Goal: Task Accomplishment & Management: Use online tool/utility

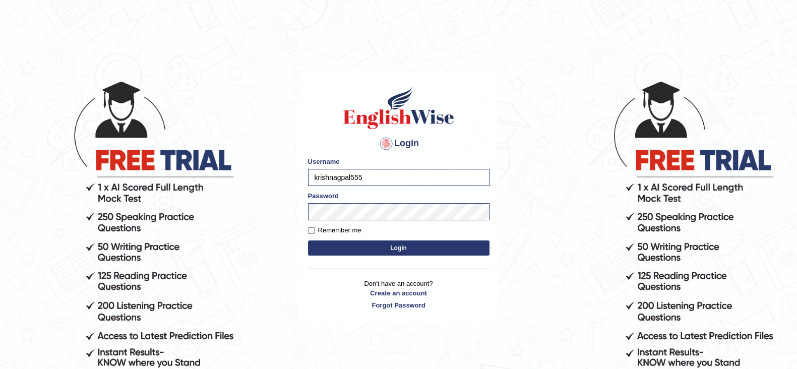
click at [388, 181] on input "krishnagpal555" at bounding box center [399, 177] width 182 height 17
drag, startPoint x: 328, startPoint y: 229, endPoint x: 333, endPoint y: 243, distance: 14.0
click at [328, 229] on label "Remember me" at bounding box center [334, 230] width 53 height 10
click at [315, 229] on input "Remember me" at bounding box center [311, 230] width 7 height 7
checkbox input "true"
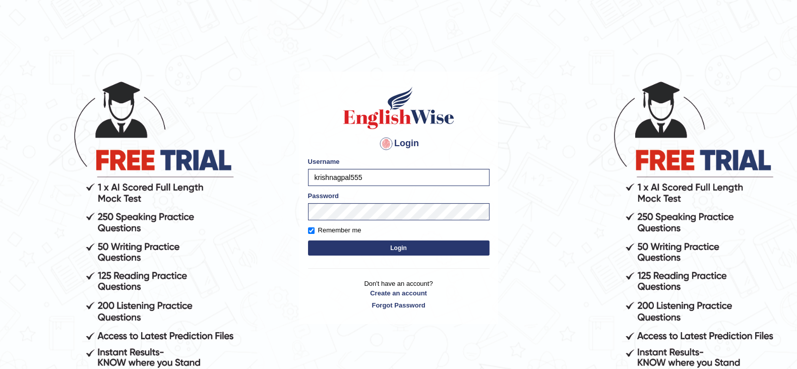
click at [342, 251] on button "Login" at bounding box center [399, 248] width 182 height 15
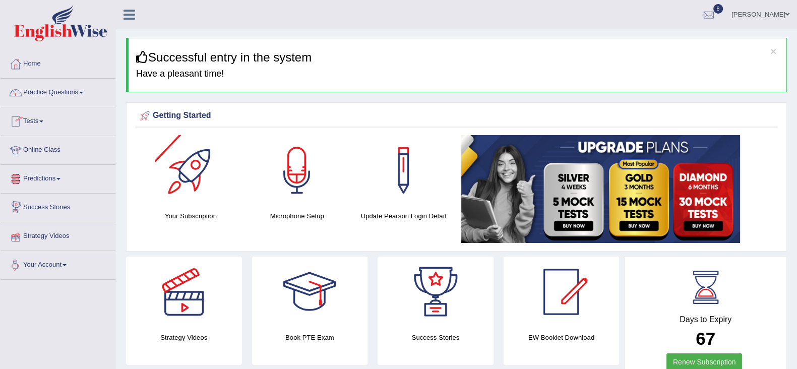
click at [53, 259] on link "Your Account" at bounding box center [58, 263] width 115 height 25
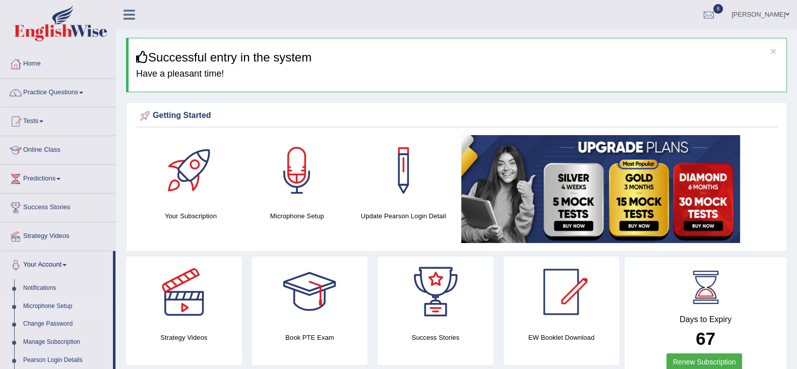
click at [48, 302] on link "Microphone Setup" at bounding box center [66, 307] width 94 height 18
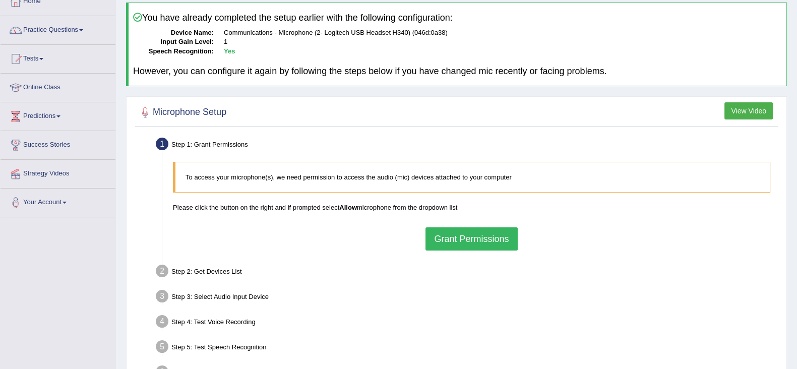
scroll to position [160, 0]
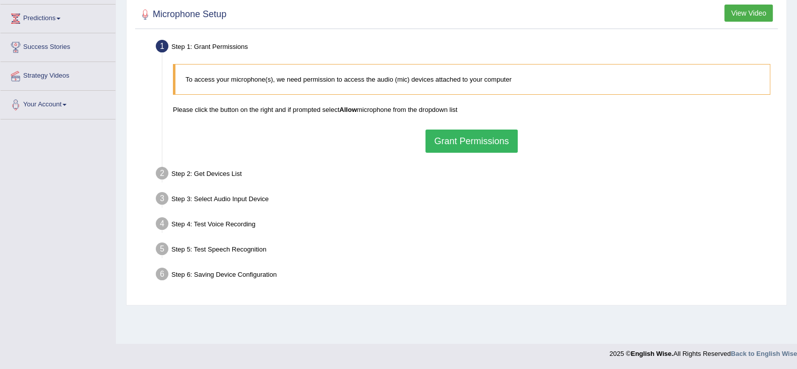
click at [461, 134] on button "Grant Permissions" at bounding box center [472, 141] width 92 height 23
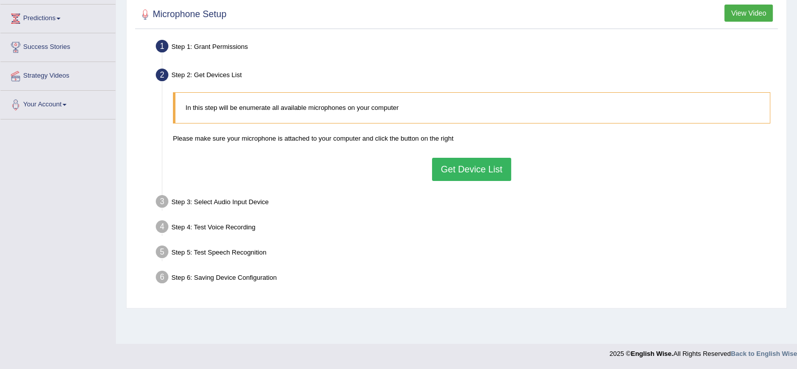
click at [472, 165] on button "Get Device List" at bounding box center [471, 169] width 79 height 23
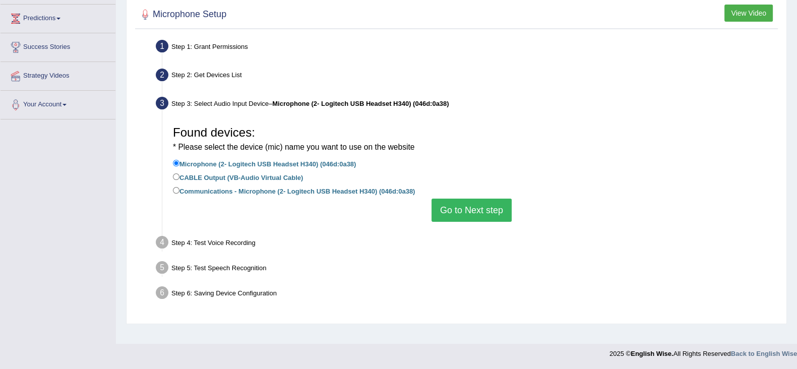
click at [469, 212] on button "Go to Next step" at bounding box center [472, 210] width 80 height 23
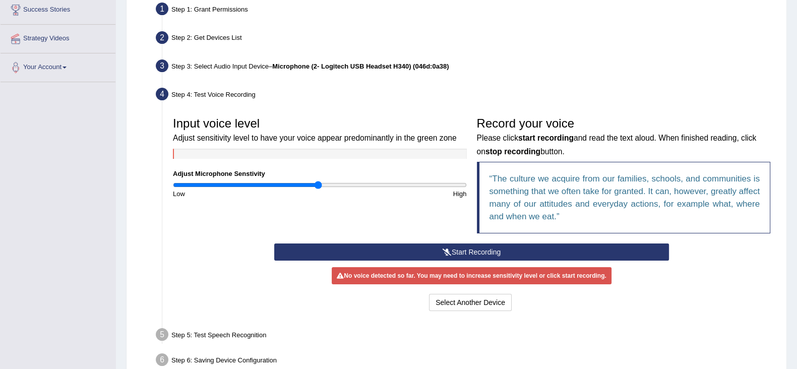
scroll to position [223, 0]
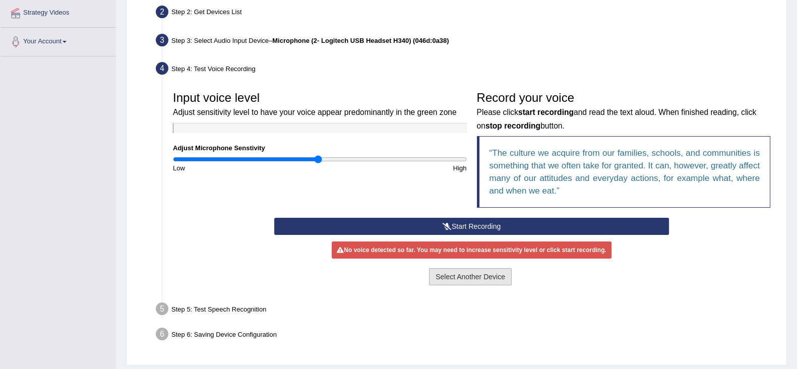
click at [486, 275] on button "Select Another Device" at bounding box center [470, 276] width 83 height 17
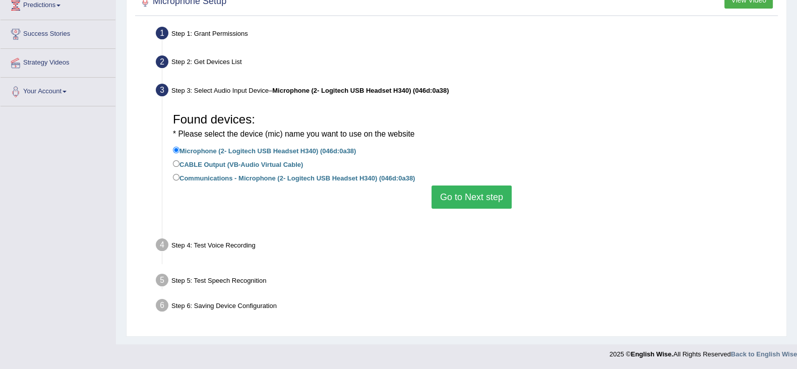
scroll to position [160, 0]
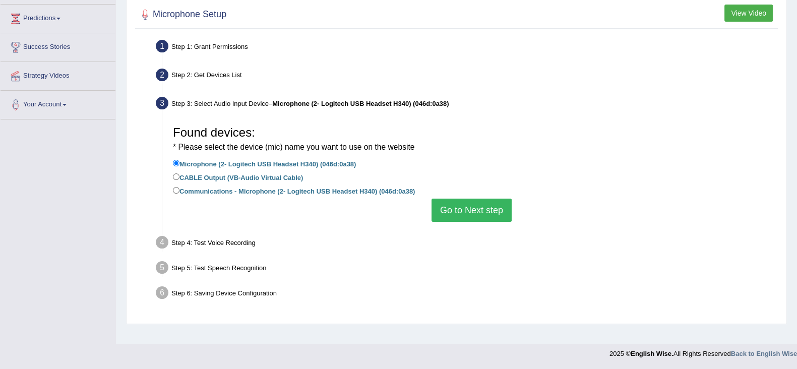
click at [453, 211] on button "Go to Next step" at bounding box center [472, 210] width 80 height 23
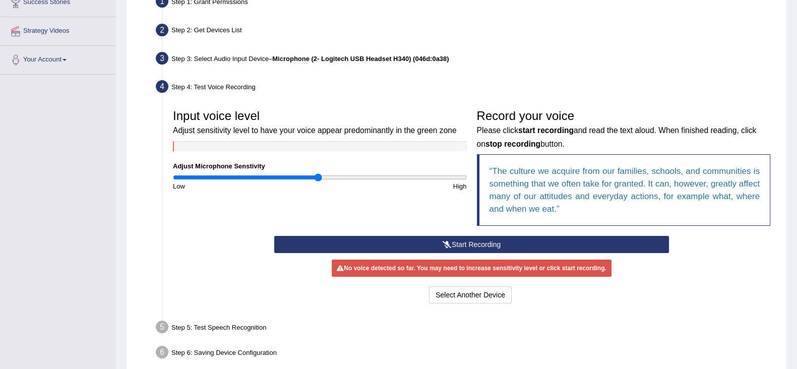
scroll to position [252, 0]
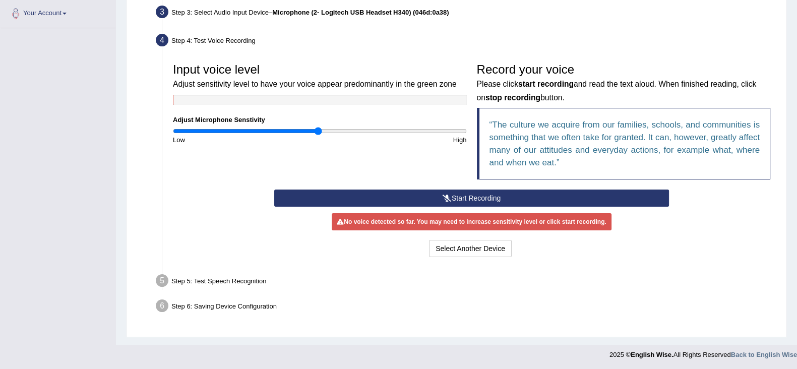
click at [481, 193] on button "Start Recording" at bounding box center [471, 198] width 395 height 17
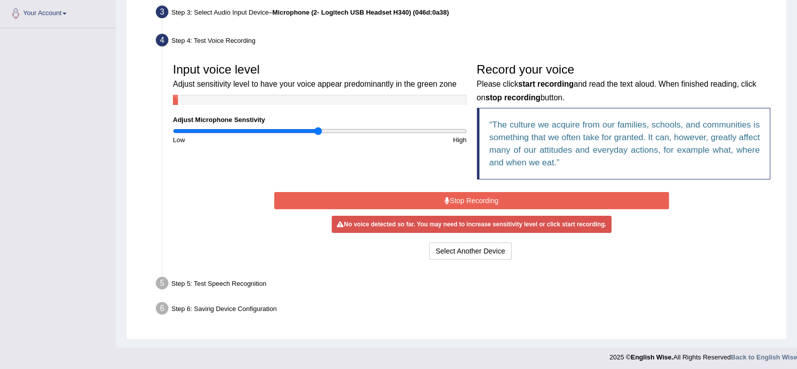
click at [470, 190] on div "Start Recording Stop Recording Note: Please listen to the recording till the en…" at bounding box center [471, 226] width 405 height 73
click at [467, 201] on button "Stop Recording" at bounding box center [471, 200] width 395 height 17
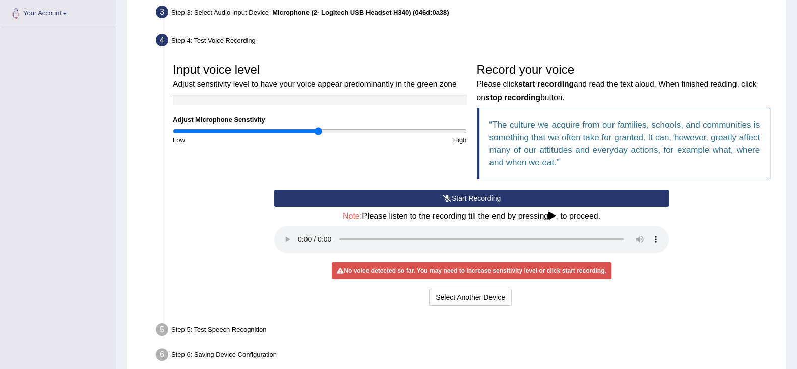
scroll to position [300, 0]
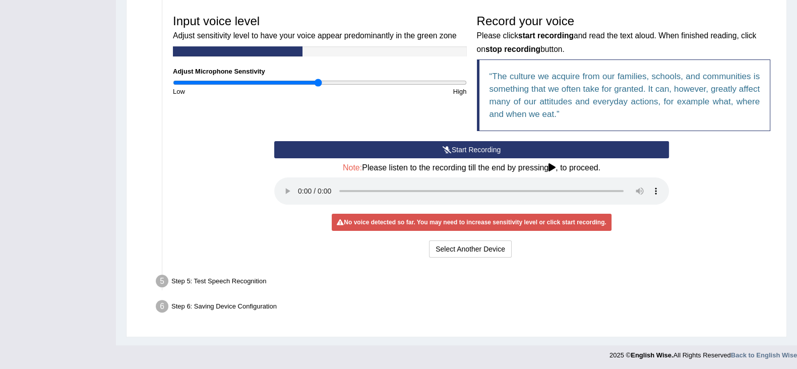
click at [452, 143] on button "Start Recording" at bounding box center [471, 149] width 395 height 17
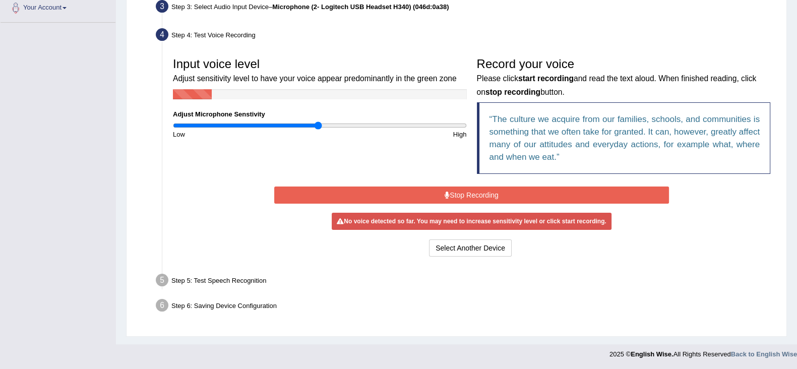
scroll to position [254, 0]
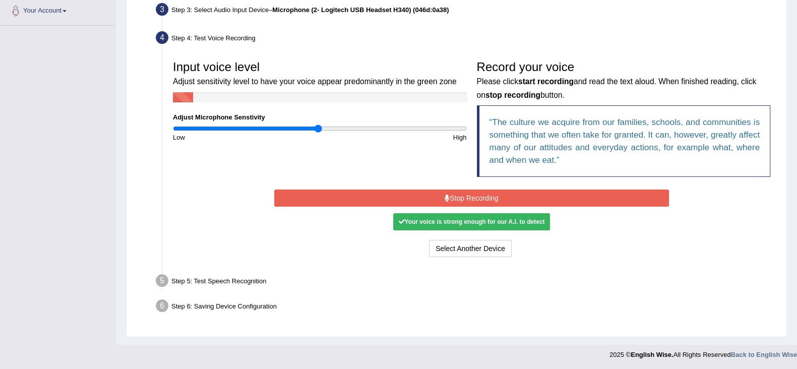
click at [458, 191] on button "Stop Recording" at bounding box center [471, 198] width 395 height 17
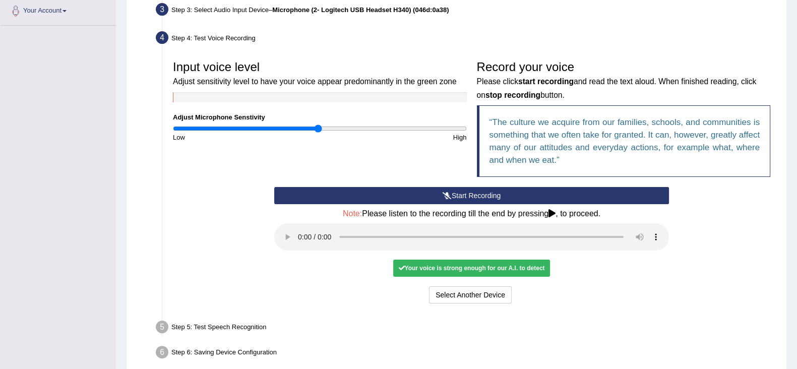
click at [454, 264] on div "Your voice is strong enough for our A.I. to detect" at bounding box center [471, 268] width 156 height 17
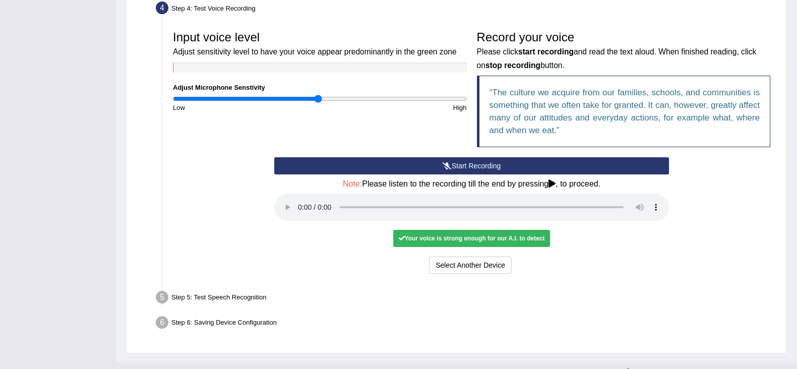
scroll to position [300, 0]
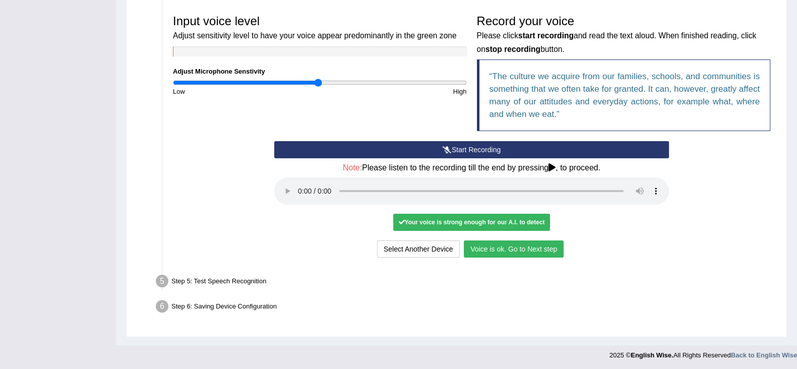
click at [510, 246] on button "Voice is ok. Go to Next step" at bounding box center [514, 249] width 100 height 17
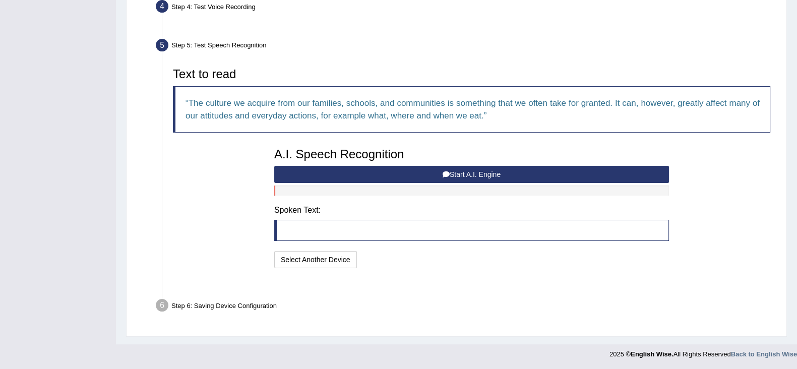
scroll to position [260, 0]
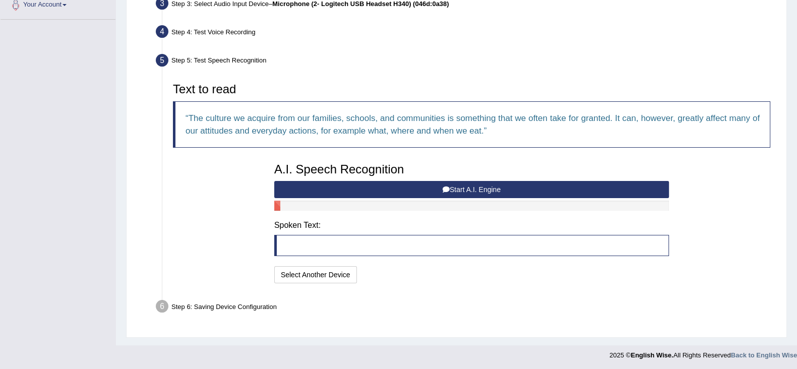
click at [430, 186] on button "Start A.I. Engine" at bounding box center [471, 189] width 395 height 17
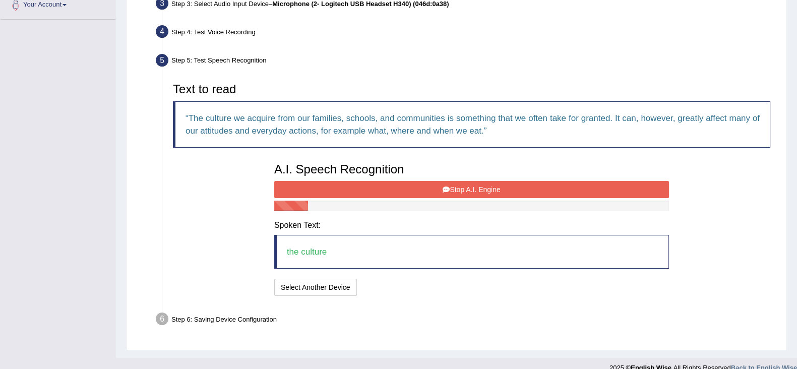
click at [430, 186] on button "Stop A.I. Engine" at bounding box center [471, 189] width 395 height 17
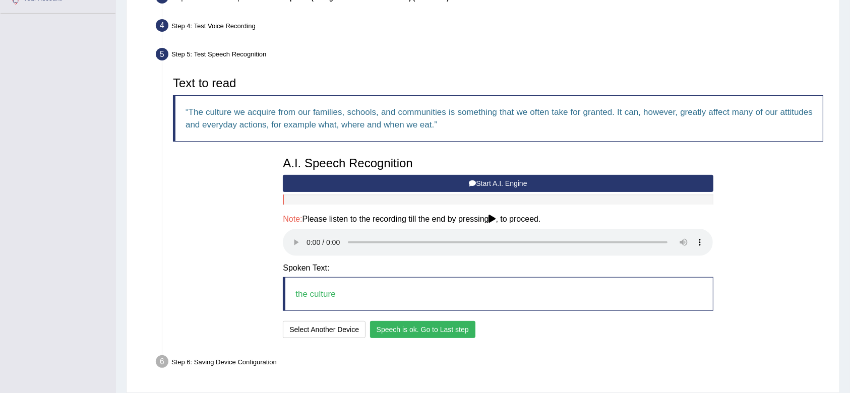
scroll to position [264, 0]
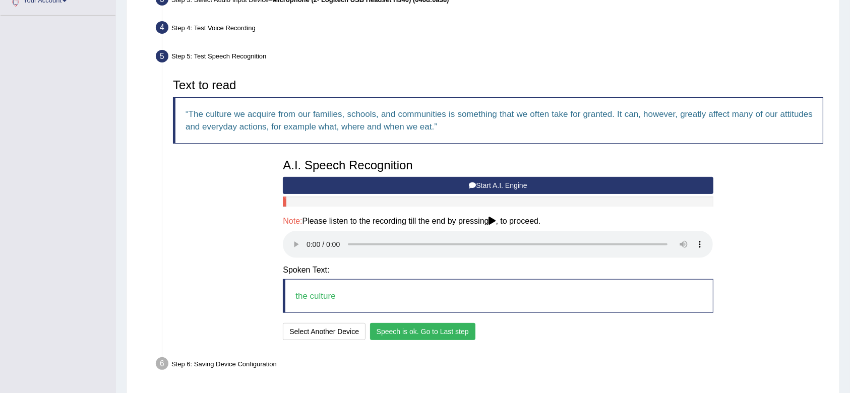
click at [40, 97] on div "Toggle navigation Home Practice Questions Speaking Practice Read Aloud Repeat S…" at bounding box center [425, 79] width 850 height 687
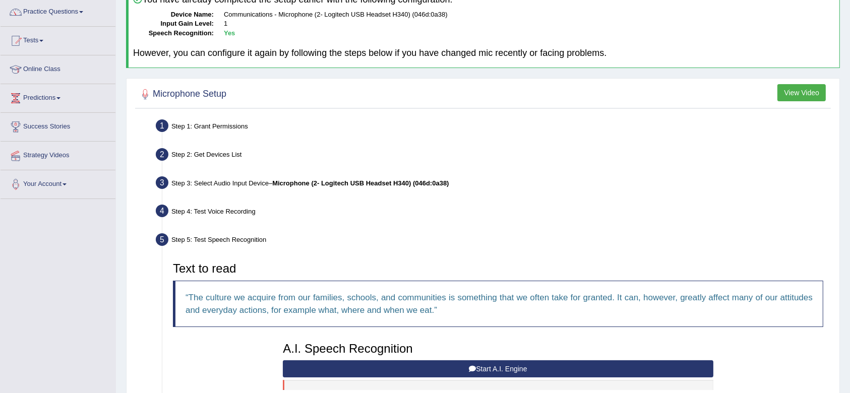
scroll to position [0, 0]
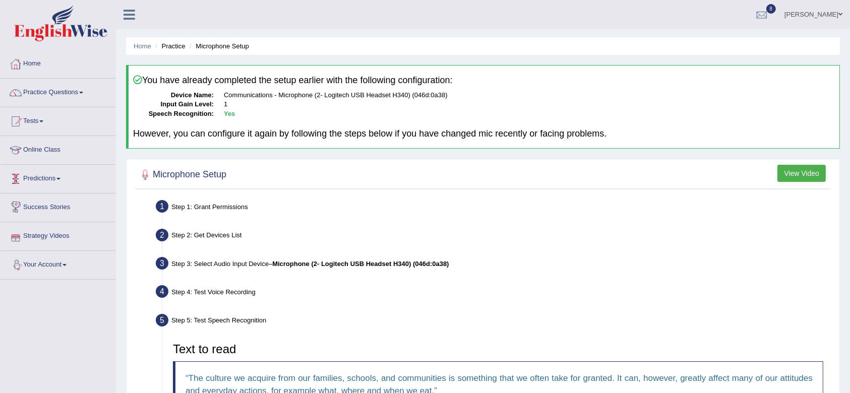
click at [324, 52] on ul "Home Practice Microphone Setup" at bounding box center [483, 46] width 714 height 18
